Goal: Information Seeking & Learning: Understand process/instructions

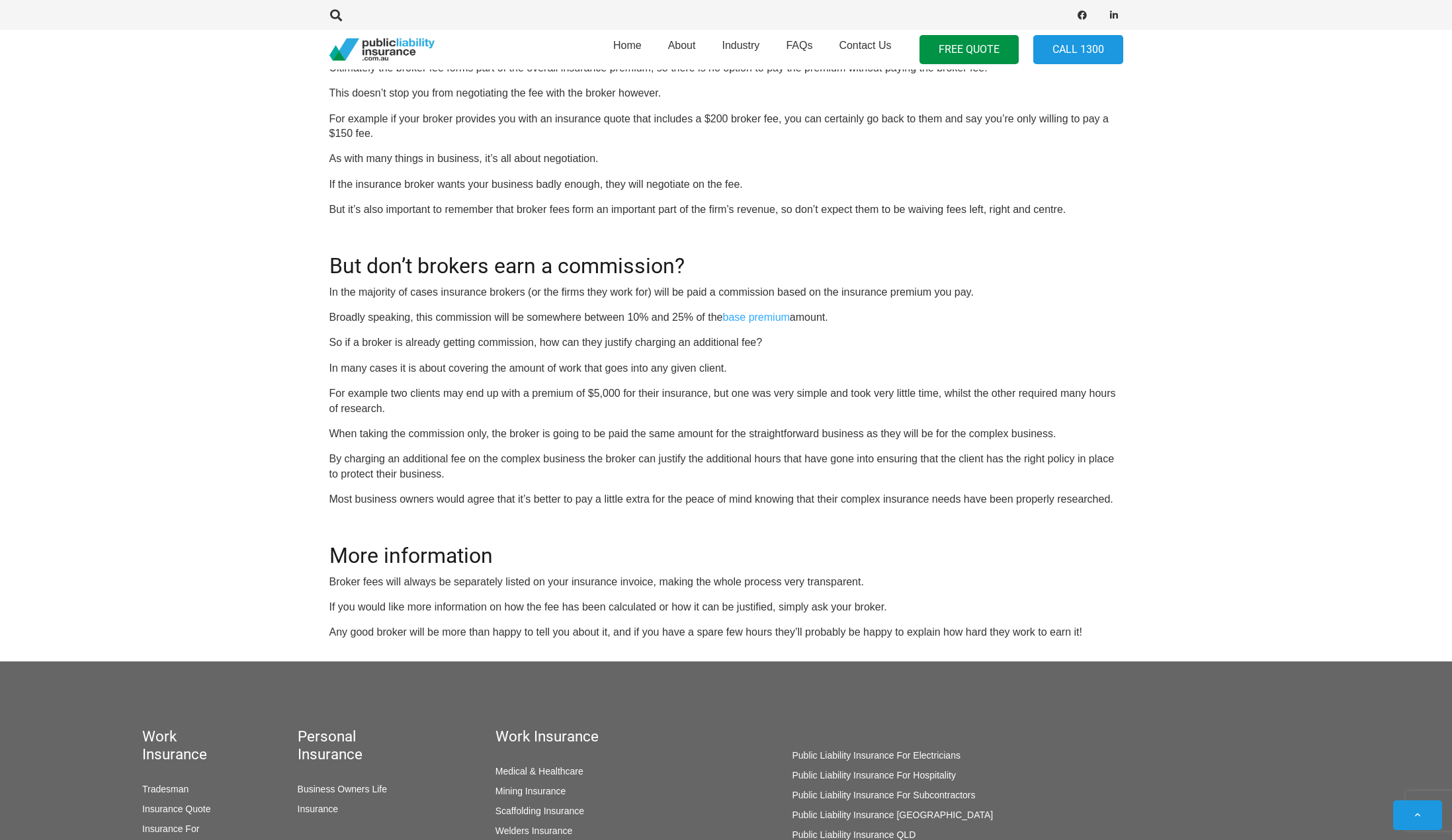
scroll to position [1323, 0]
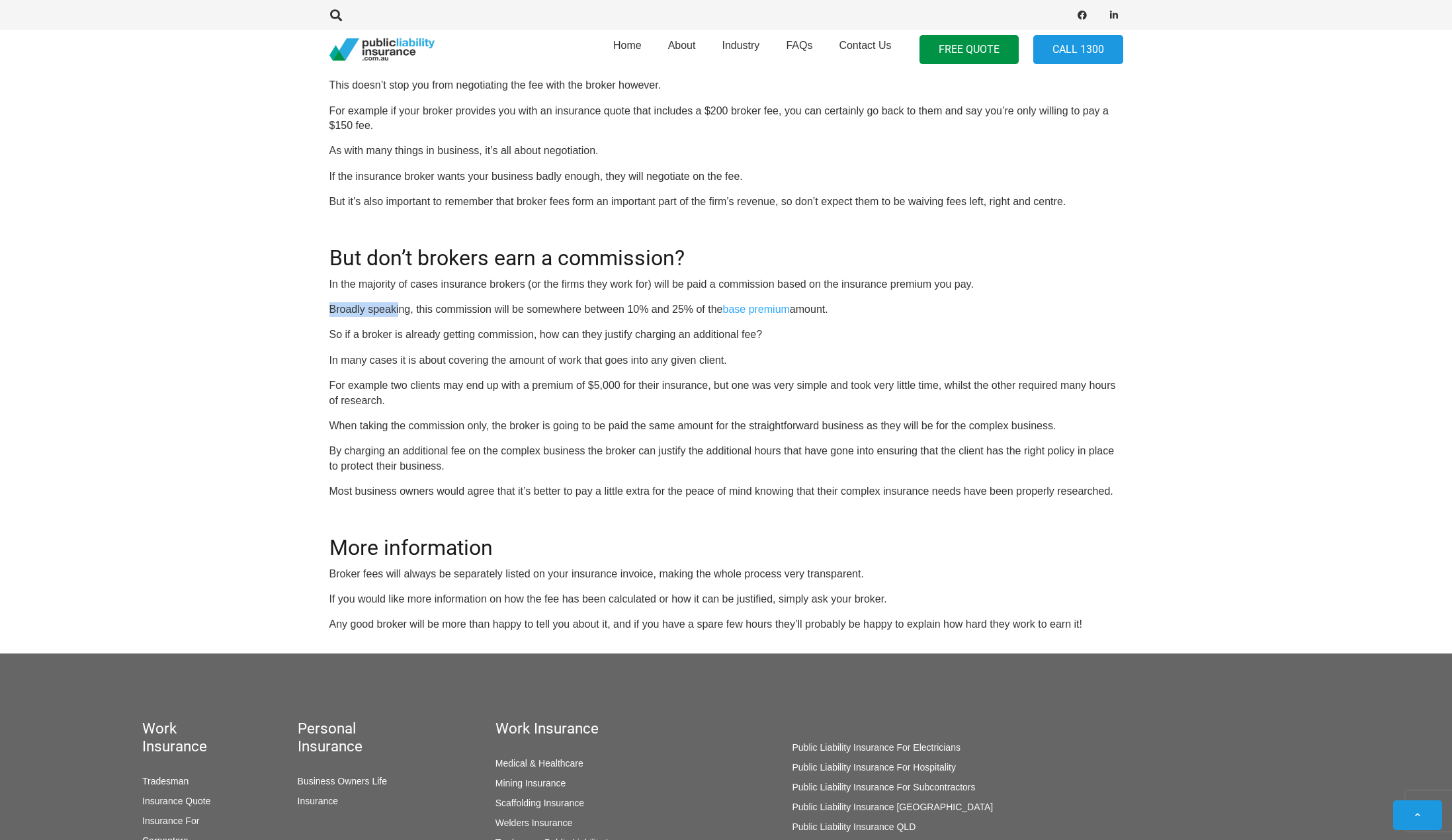
drag, startPoint x: 327, startPoint y: 295, endPoint x: 401, endPoint y: 291, distance: 74.1
drag, startPoint x: 326, startPoint y: 278, endPoint x: 998, endPoint y: 297, distance: 672.3
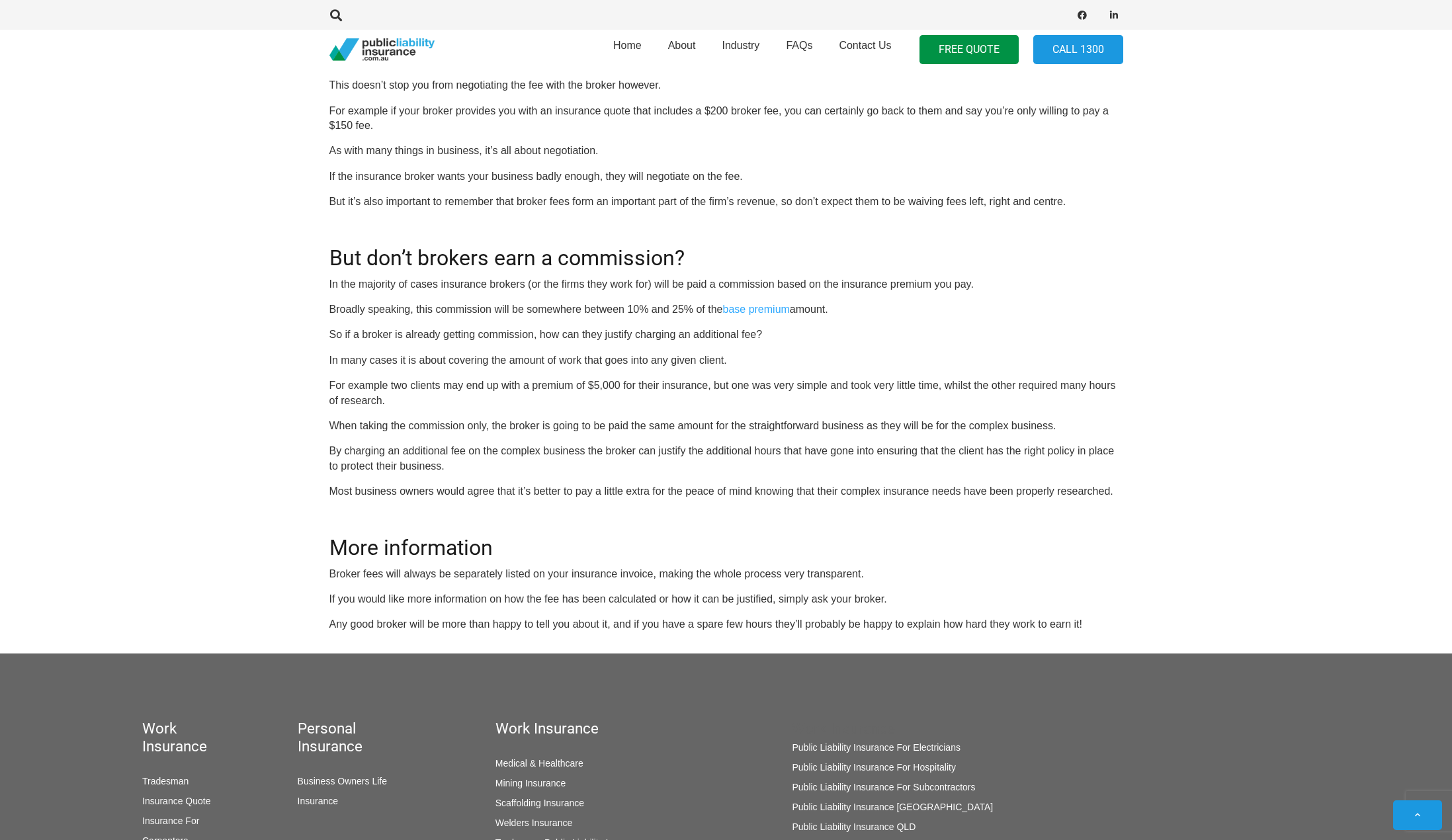
click at [369, 310] on p "Broadly speaking, this commission will be somewhere between 10% and 25% of the …" at bounding box center [727, 309] width 794 height 15
click at [357, 329] on p "So if a broker is already getting commission, how can they justify charging an …" at bounding box center [727, 334] width 794 height 15
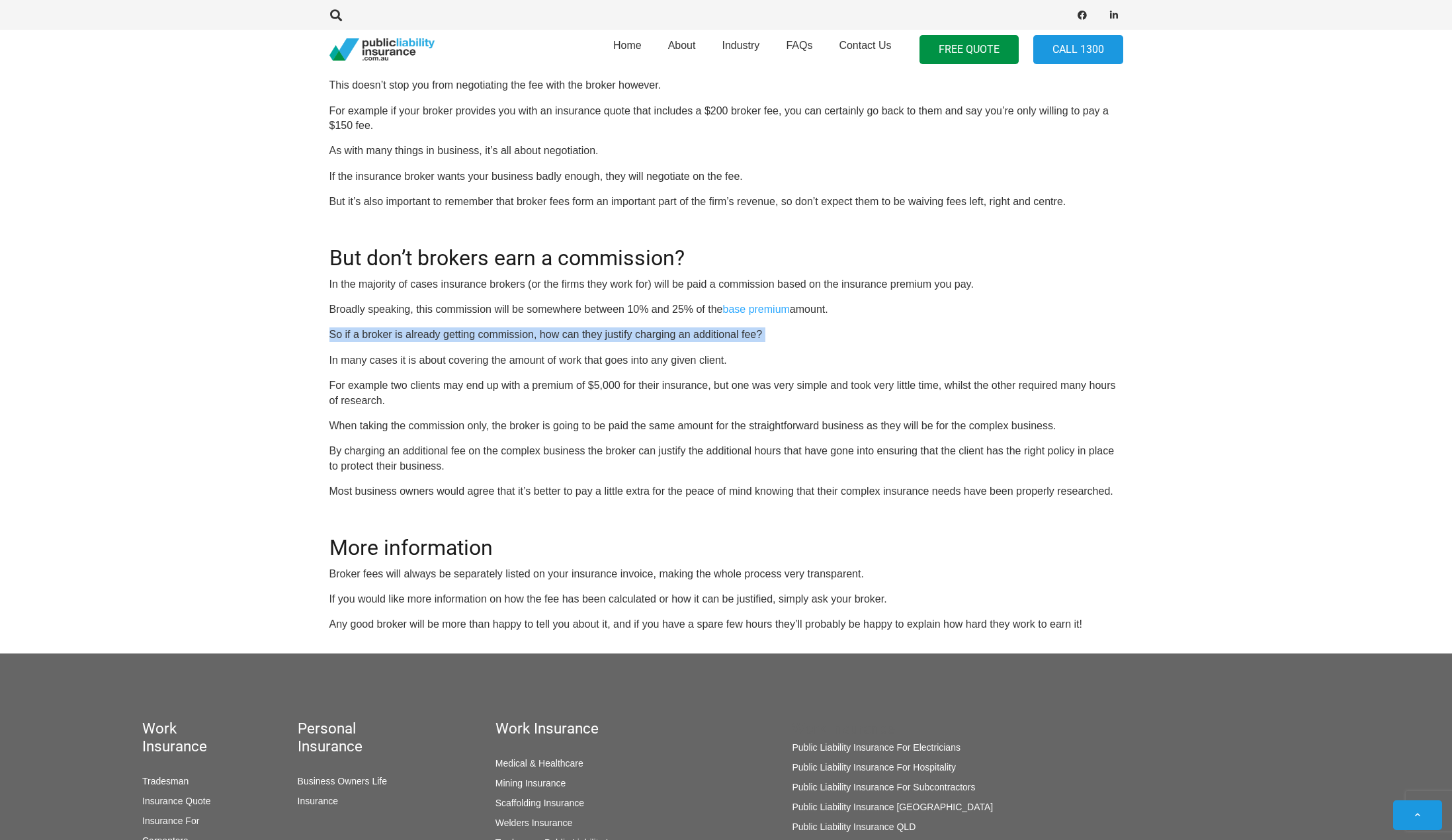
click at [357, 329] on p "So if a broker is already getting commission, how can they justify charging an …" at bounding box center [727, 334] width 794 height 15
click at [402, 340] on p "So if a broker is already getting commission, how can they justify charging an …" at bounding box center [727, 334] width 794 height 15
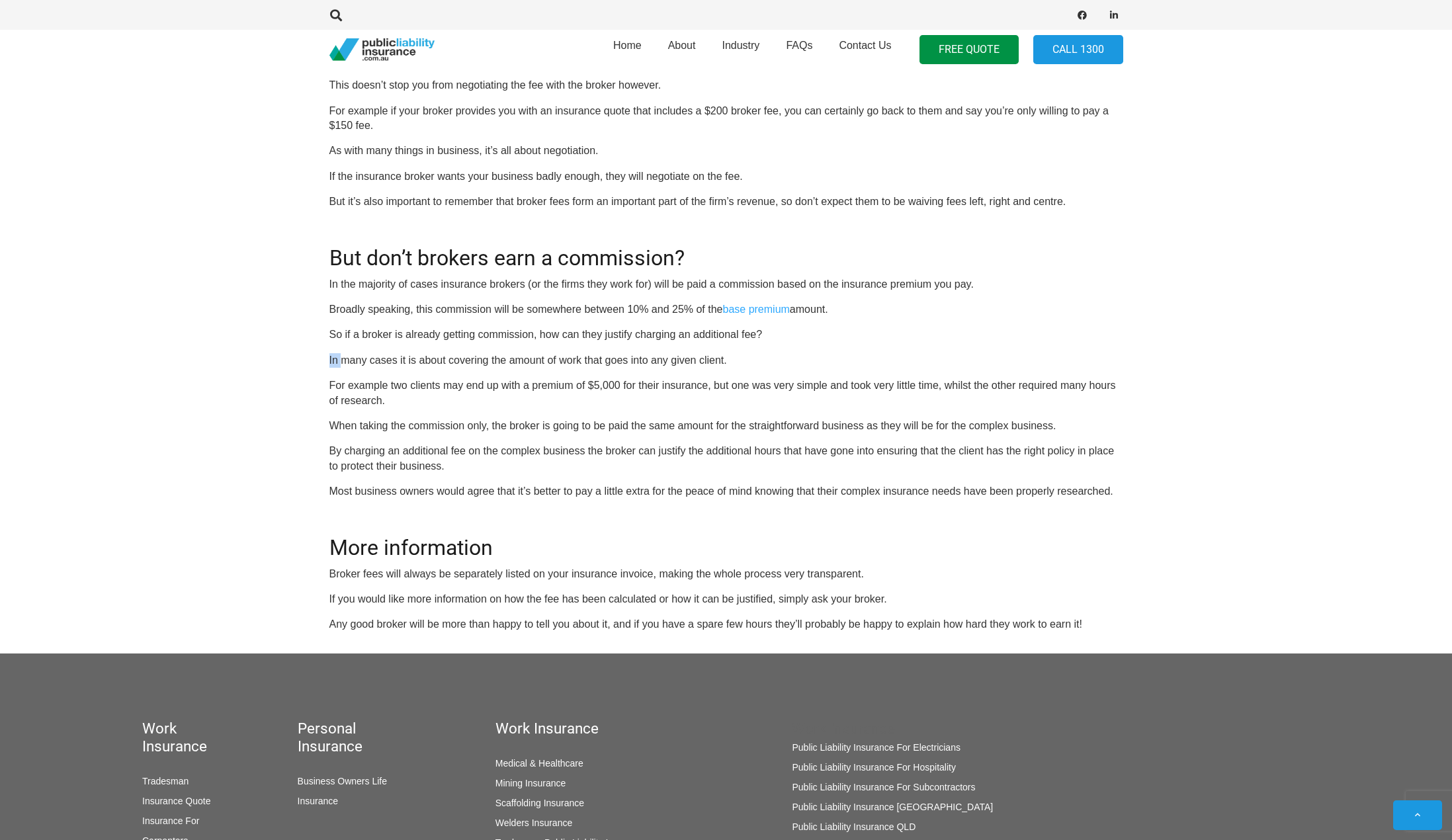
click at [331, 386] on p "For example two clients may end up with a premium of $5,000 for their insurance…" at bounding box center [727, 393] width 794 height 30
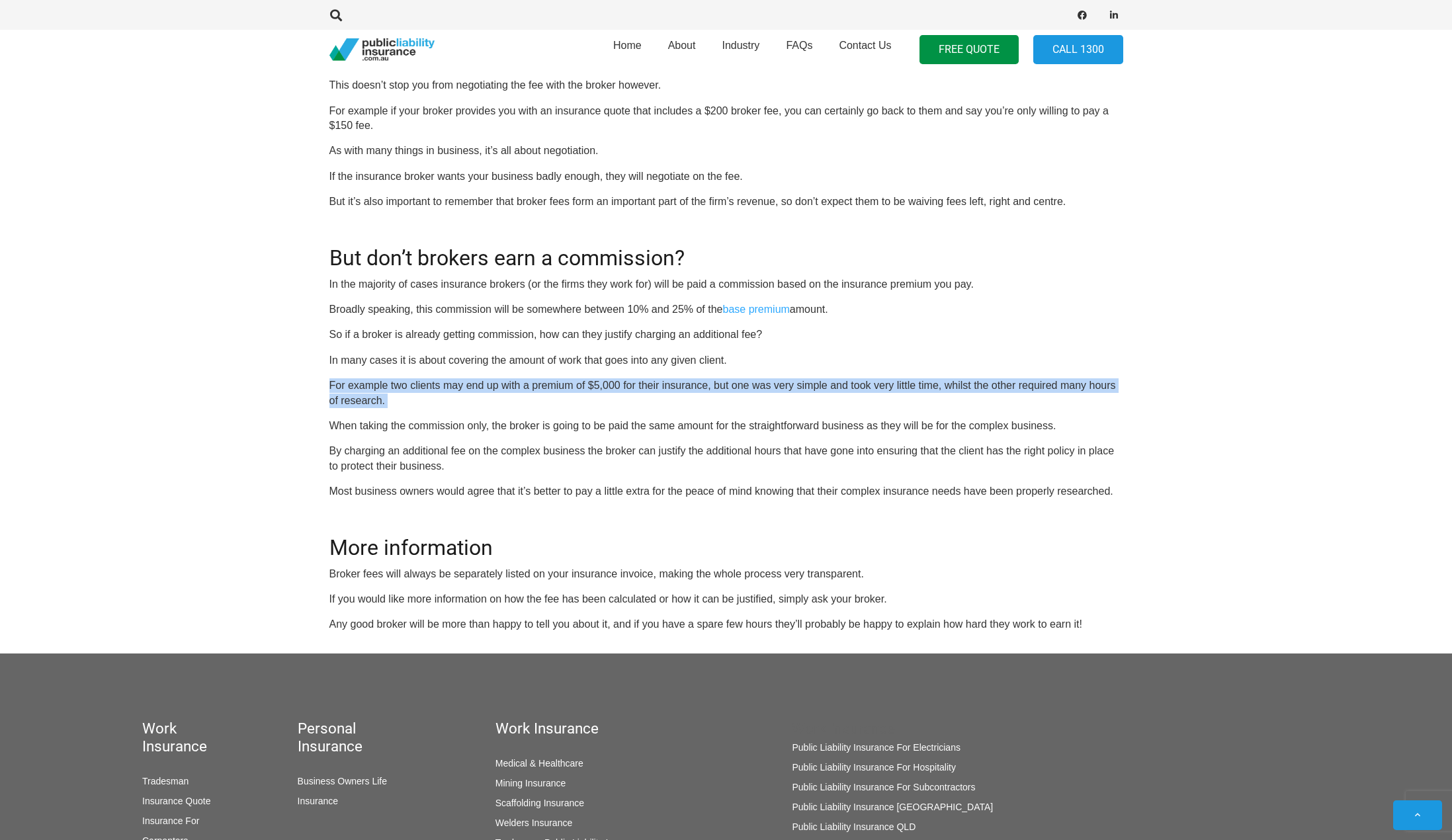
click at [331, 386] on p "For example two clients may end up with a premium of $5,000 for their insurance…" at bounding box center [727, 393] width 794 height 30
click at [602, 382] on p "For example two clients may end up with a premium of $5,000 for their insurance…" at bounding box center [727, 393] width 794 height 30
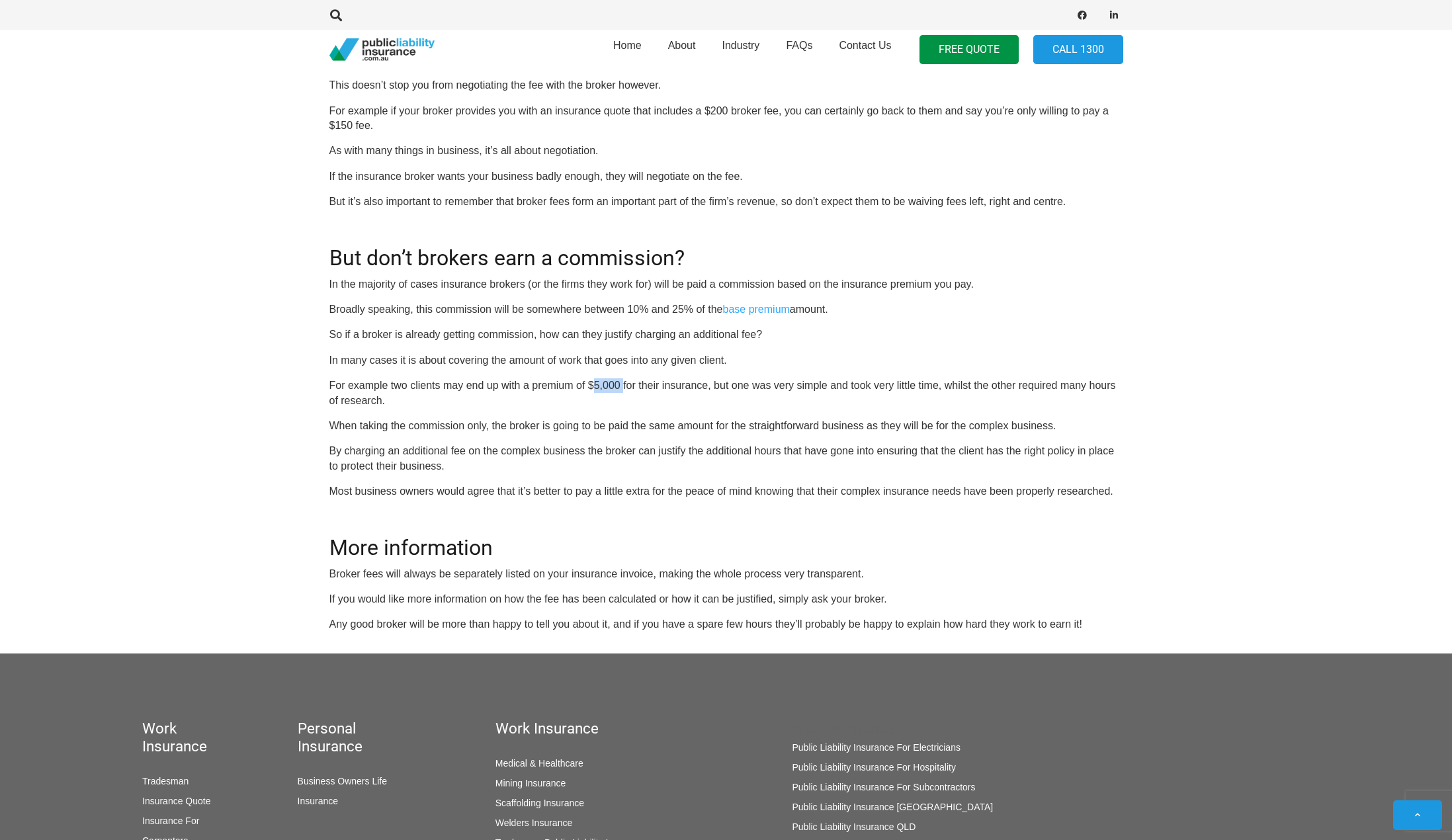
click at [602, 382] on p "For example two clients may end up with a premium of $5,000 for their insurance…" at bounding box center [727, 393] width 794 height 30
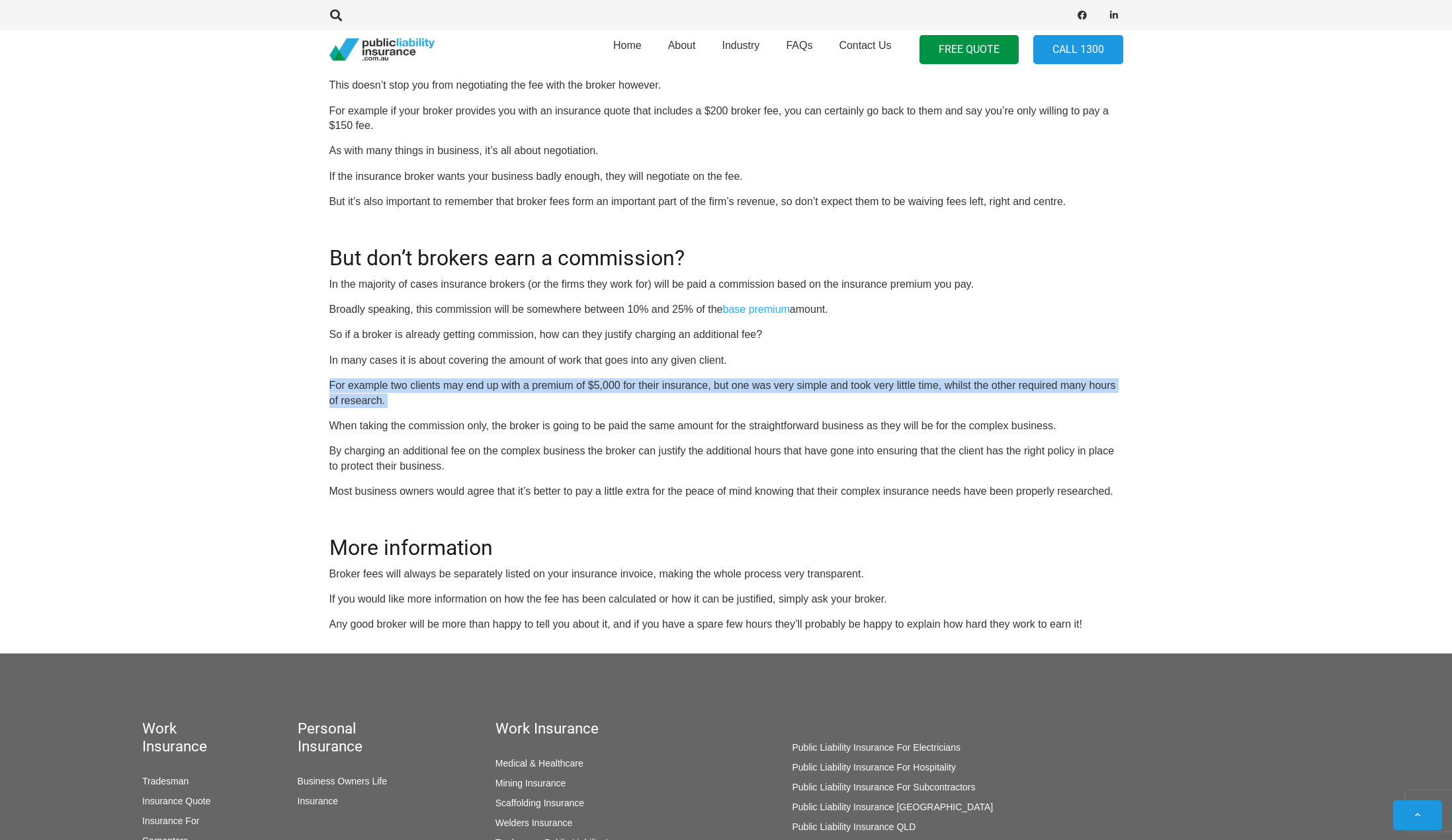
click at [602, 382] on p "For example two clients may end up with a premium of $5,000 for their insurance…" at bounding box center [727, 393] width 794 height 30
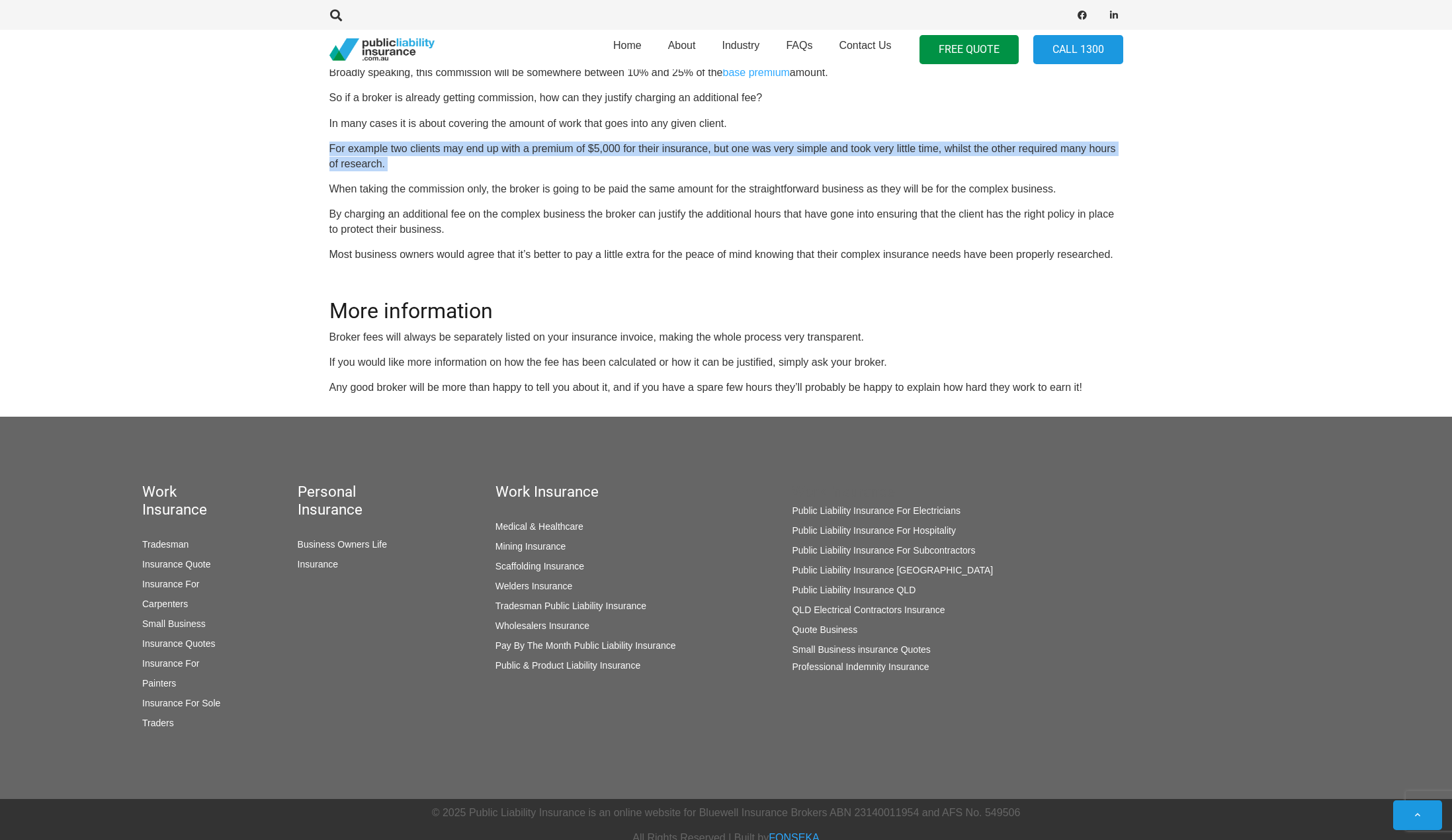
scroll to position [1596, 0]
